Goal: Complete application form: Complete application form

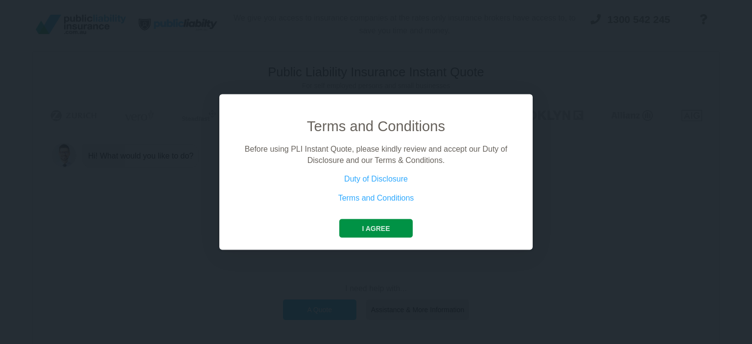
click at [349, 226] on button "I agree" at bounding box center [375, 228] width 73 height 19
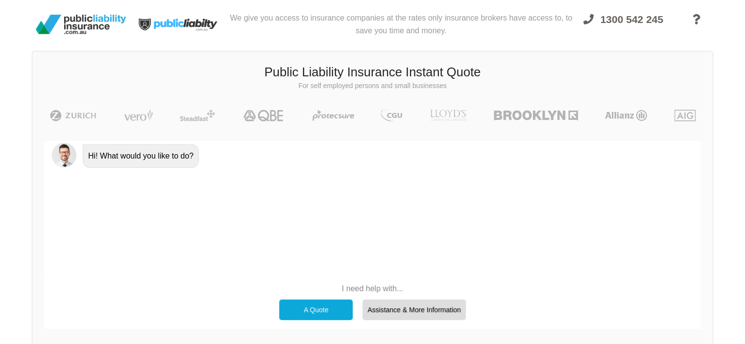
click at [317, 313] on div "A Quote" at bounding box center [315, 310] width 73 height 21
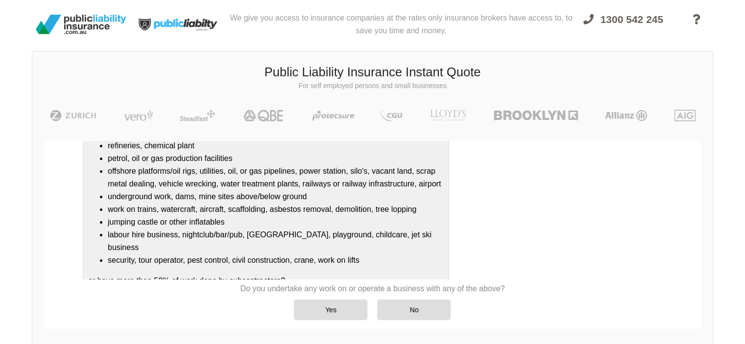
scroll to position [119, 0]
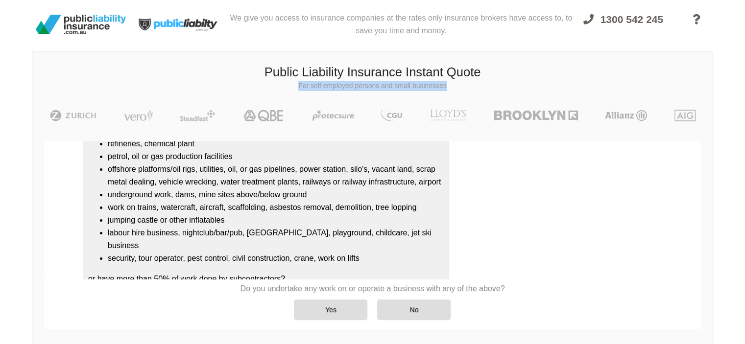
drag, startPoint x: 742, startPoint y: 90, endPoint x: 750, endPoint y: 80, distance: 12.2
click at [745, 80] on html "We give you access to insurance companies at the rates only insurance brokers h…" at bounding box center [372, 206] width 745 height 412
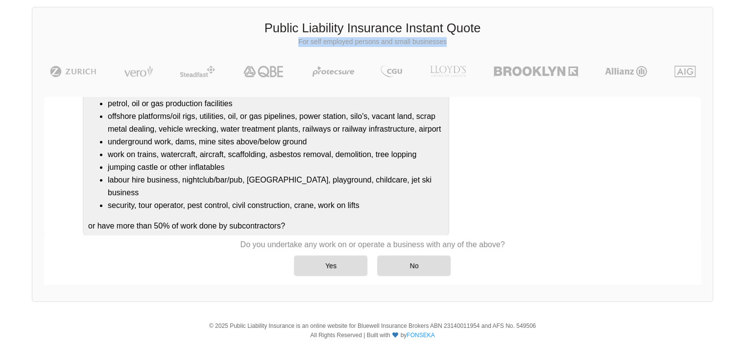
scroll to position [129, 0]
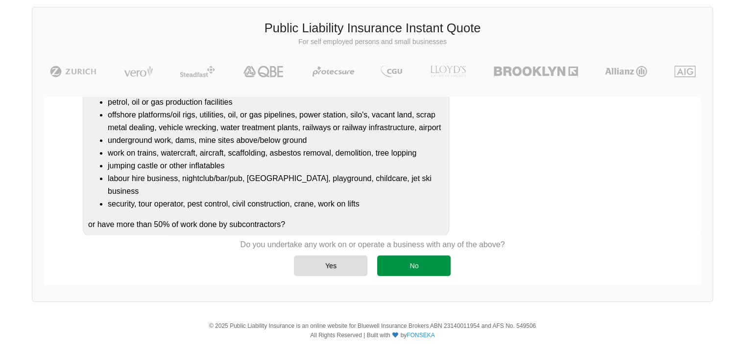
click at [437, 258] on div "No" at bounding box center [413, 266] width 73 height 21
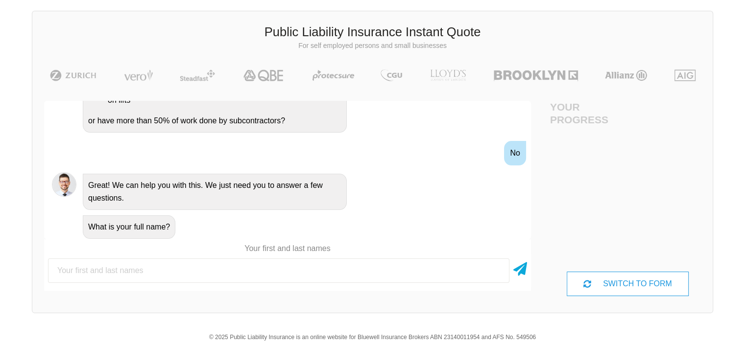
scroll to position [44, 0]
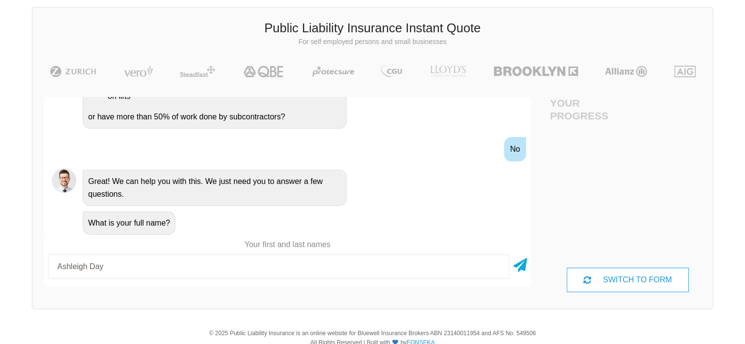
type input "Ashleigh Day"
click at [527, 267] on div "Ashleigh Day" at bounding box center [287, 267] width 487 height 32
click at [521, 269] on icon at bounding box center [520, 264] width 14 height 18
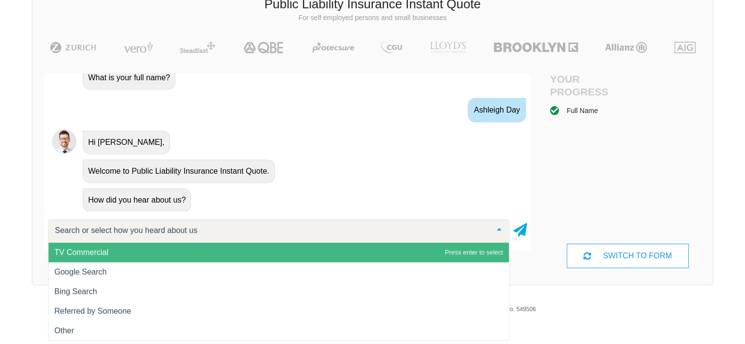
scroll to position [74, 0]
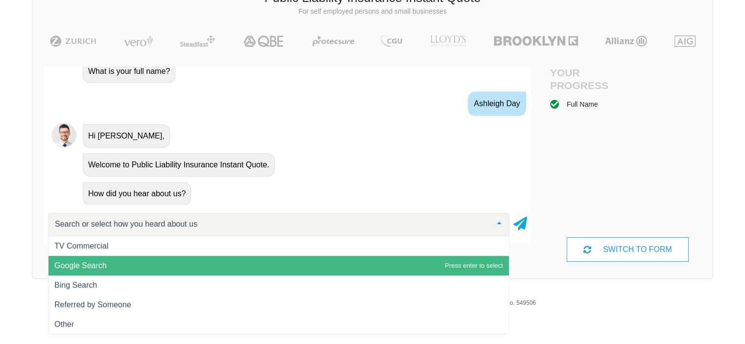
click at [248, 268] on span "Google Search" at bounding box center [278, 266] width 460 height 20
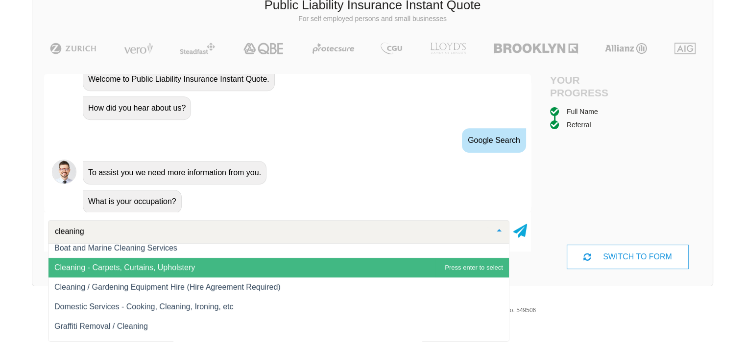
scroll to position [0, 0]
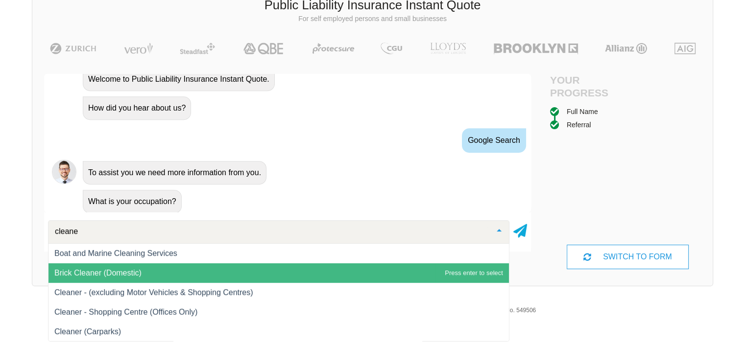
type input "cleaner"
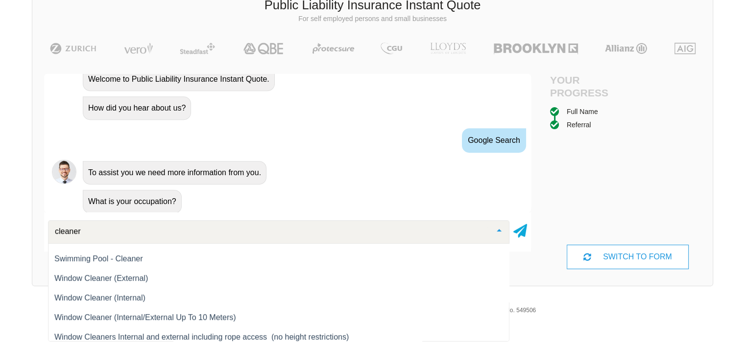
scroll to position [196, 0]
